Goal: Task Accomplishment & Management: Manage account settings

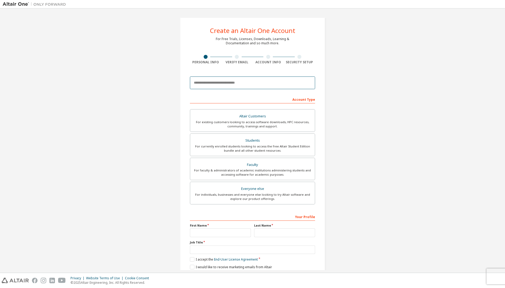
click at [231, 83] on input "email" at bounding box center [252, 83] width 125 height 13
paste input "**********"
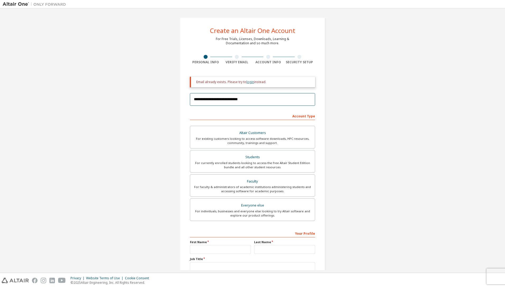
type input "**********"
click at [247, 80] on link "login" at bounding box center [250, 82] width 8 height 4
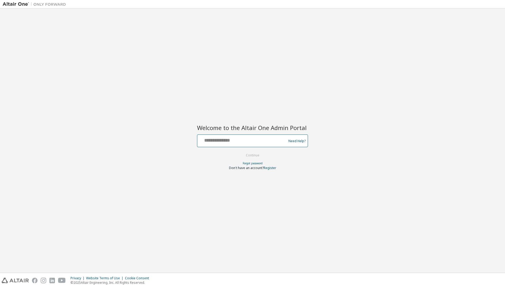
click at [236, 141] on input "text" at bounding box center [242, 140] width 86 height 8
paste input "**********"
type input "**********"
click at [254, 154] on button "Continue" at bounding box center [252, 155] width 25 height 8
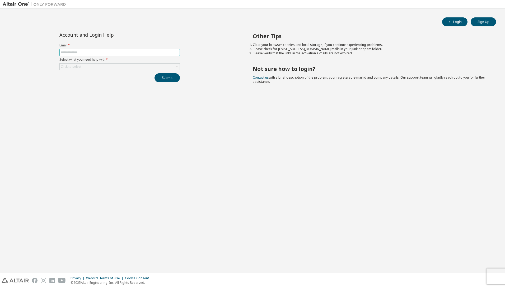
click at [93, 52] on input "text" at bounding box center [120, 52] width 118 height 4
paste input "**********"
type input "**********"
click at [176, 67] on icon at bounding box center [176, 66] width 2 height 1
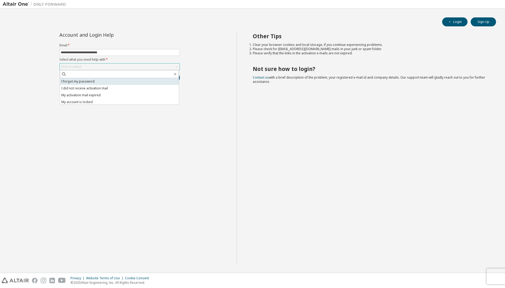
click at [104, 82] on li "I forgot my password" at bounding box center [119, 81] width 119 height 7
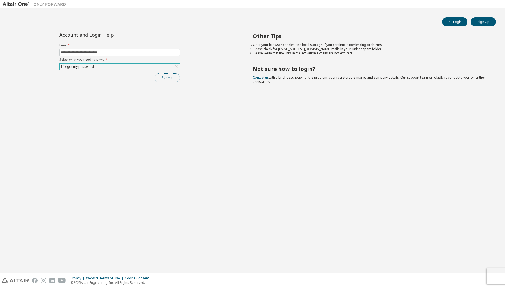
click at [172, 78] on button "Submit" at bounding box center [166, 77] width 25 height 9
click at [449, 20] on icon "button" at bounding box center [449, 21] width 3 height 3
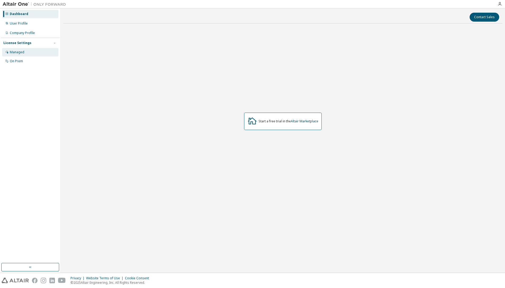
click at [24, 51] on div "Managed" at bounding box center [30, 52] width 56 height 8
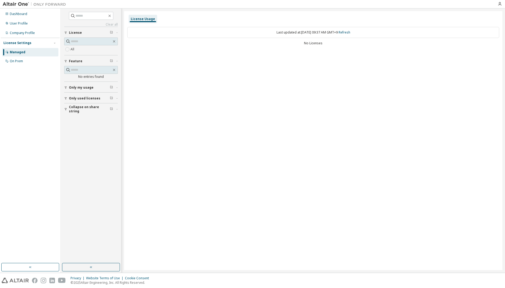
click at [93, 90] on button "Only my usage" at bounding box center [91, 88] width 54 height 12
click at [25, 63] on div "On Prem" at bounding box center [30, 61] width 56 height 8
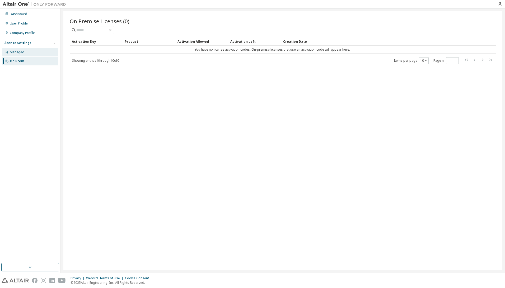
click at [24, 54] on div "Managed" at bounding box center [30, 52] width 56 height 8
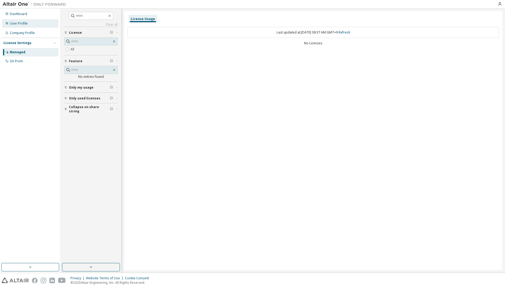
click at [23, 23] on div "User Profile" at bounding box center [19, 23] width 18 height 4
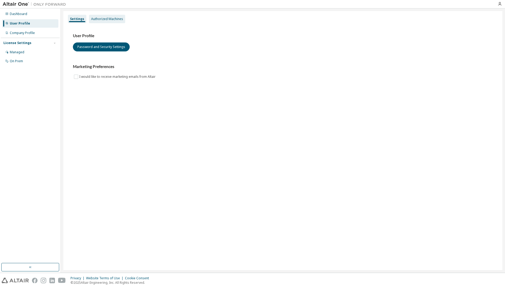
click at [101, 21] on div "Authorized Machines" at bounding box center [107, 19] width 36 height 8
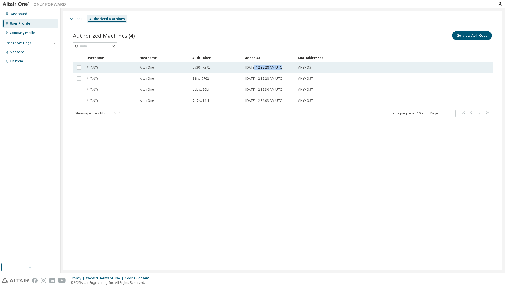
drag, startPoint x: 280, startPoint y: 68, endPoint x: 253, endPoint y: 65, distance: 27.3
click at [253, 65] on td "2025-09-29 12:35:28 AM UTC" at bounding box center [269, 67] width 53 height 11
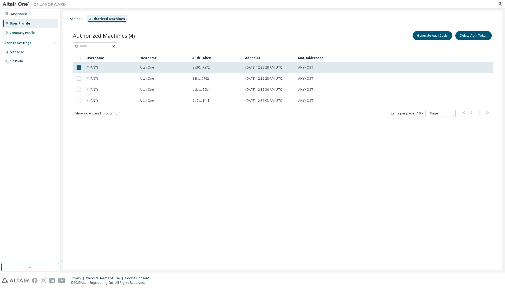
click at [239, 137] on div "Settings Authorized Machines Authorized Machines (4) Generate Auth Code Delete …" at bounding box center [282, 140] width 439 height 259
click at [25, 35] on div "Company Profile" at bounding box center [22, 33] width 25 height 4
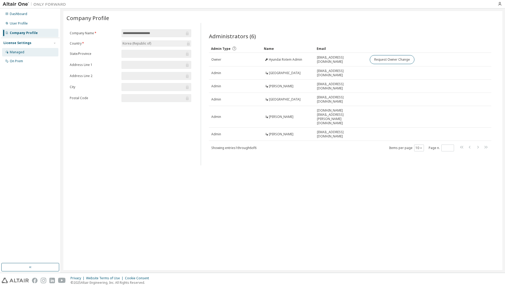
click at [18, 51] on div "Managed" at bounding box center [17, 52] width 15 height 4
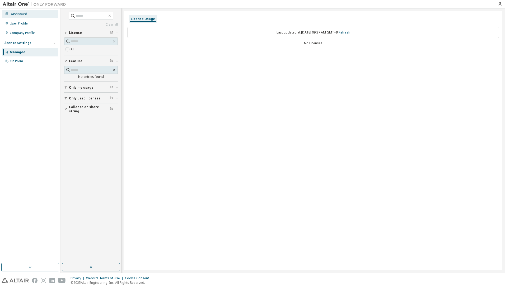
click at [23, 13] on div "Dashboard" at bounding box center [18, 14] width 17 height 4
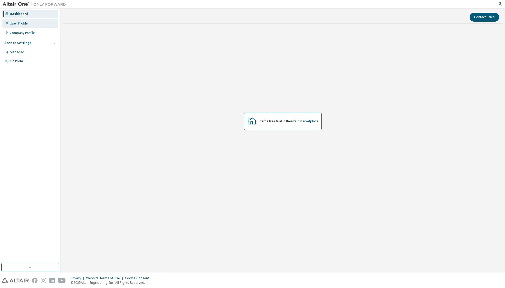
click at [46, 22] on div "User Profile" at bounding box center [30, 23] width 56 height 8
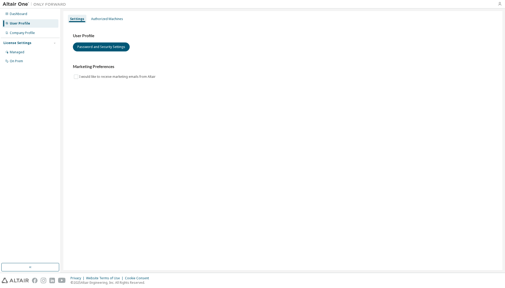
click at [499, 5] on icon "button" at bounding box center [499, 4] width 4 height 4
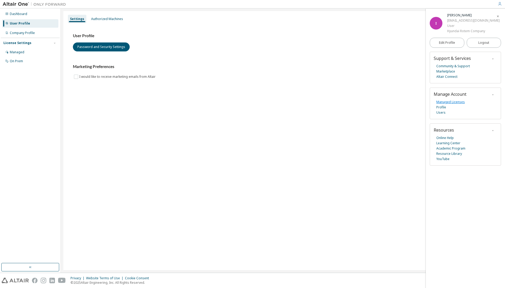
click at [449, 102] on link "Managed Licenses" at bounding box center [450, 101] width 28 height 5
click at [108, 158] on div "Settings Authorized Machines User Profile Password and Security Settings Market…" at bounding box center [282, 140] width 439 height 259
click at [33, 265] on button "button" at bounding box center [30, 267] width 58 height 8
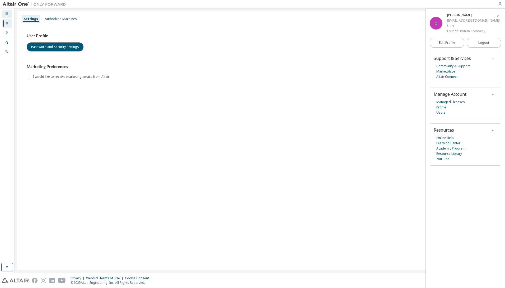
click at [5, 15] on div "Dashboard" at bounding box center [7, 14] width 10 height 8
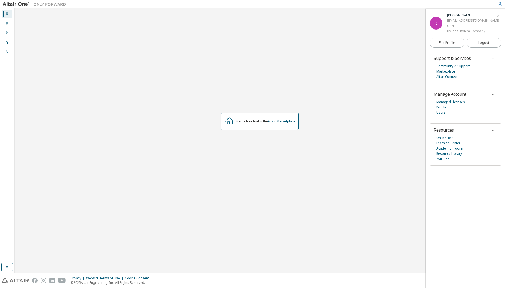
click at [25, 4] on img at bounding box center [36, 4] width 66 height 5
click at [497, 17] on icon "button" at bounding box center [497, 16] width 3 height 3
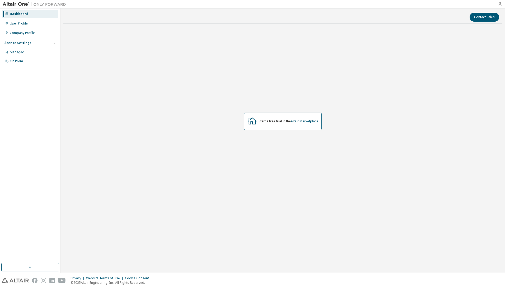
click at [500, 5] on icon "button" at bounding box center [499, 4] width 4 height 4
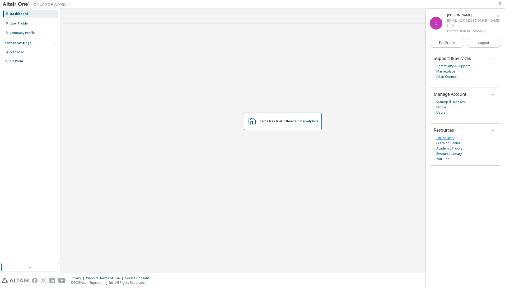
click at [449, 138] on link "Online Help" at bounding box center [444, 137] width 17 height 5
